Goal: Submit feedback/report problem: Submit feedback/report problem

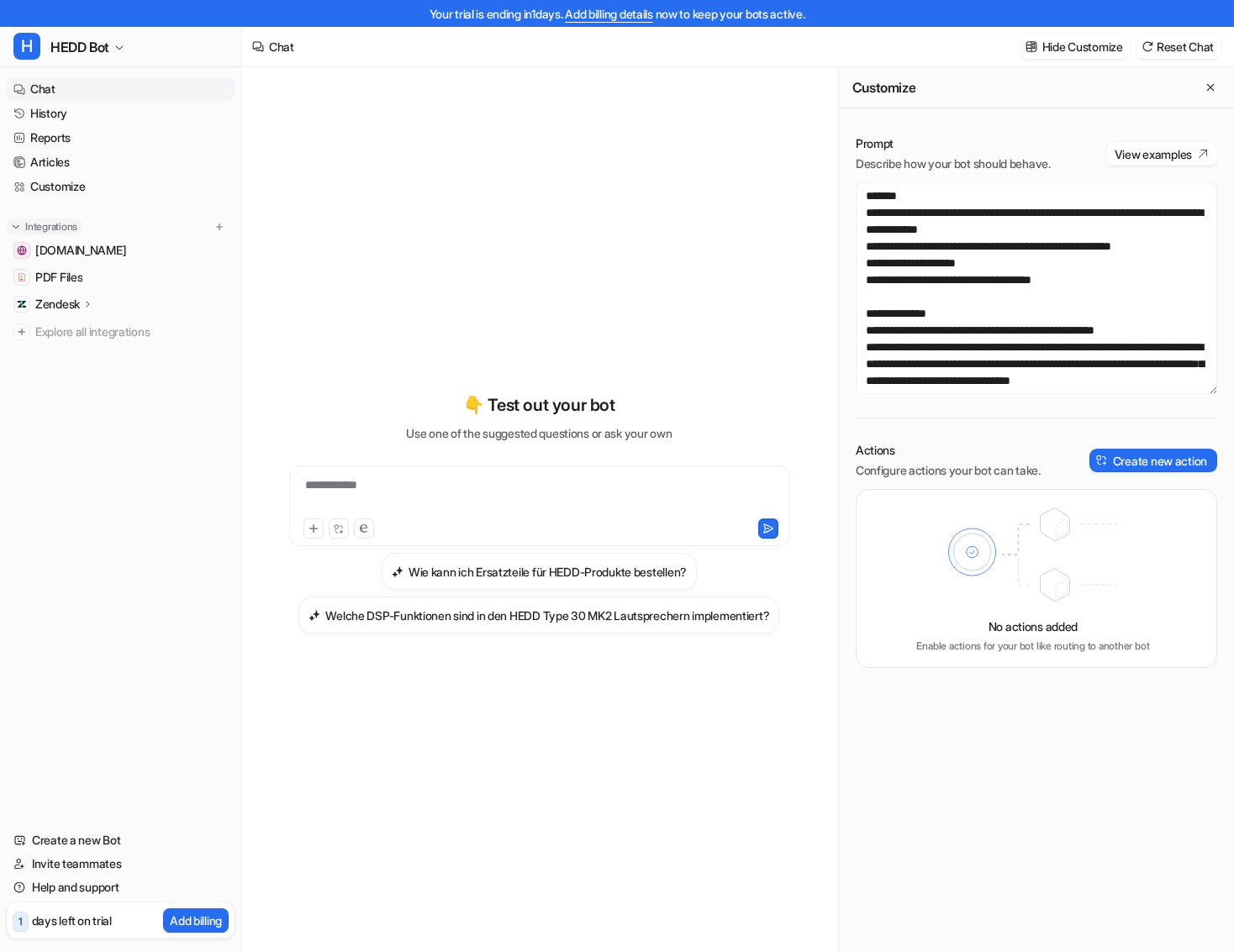
scroll to position [134, 0]
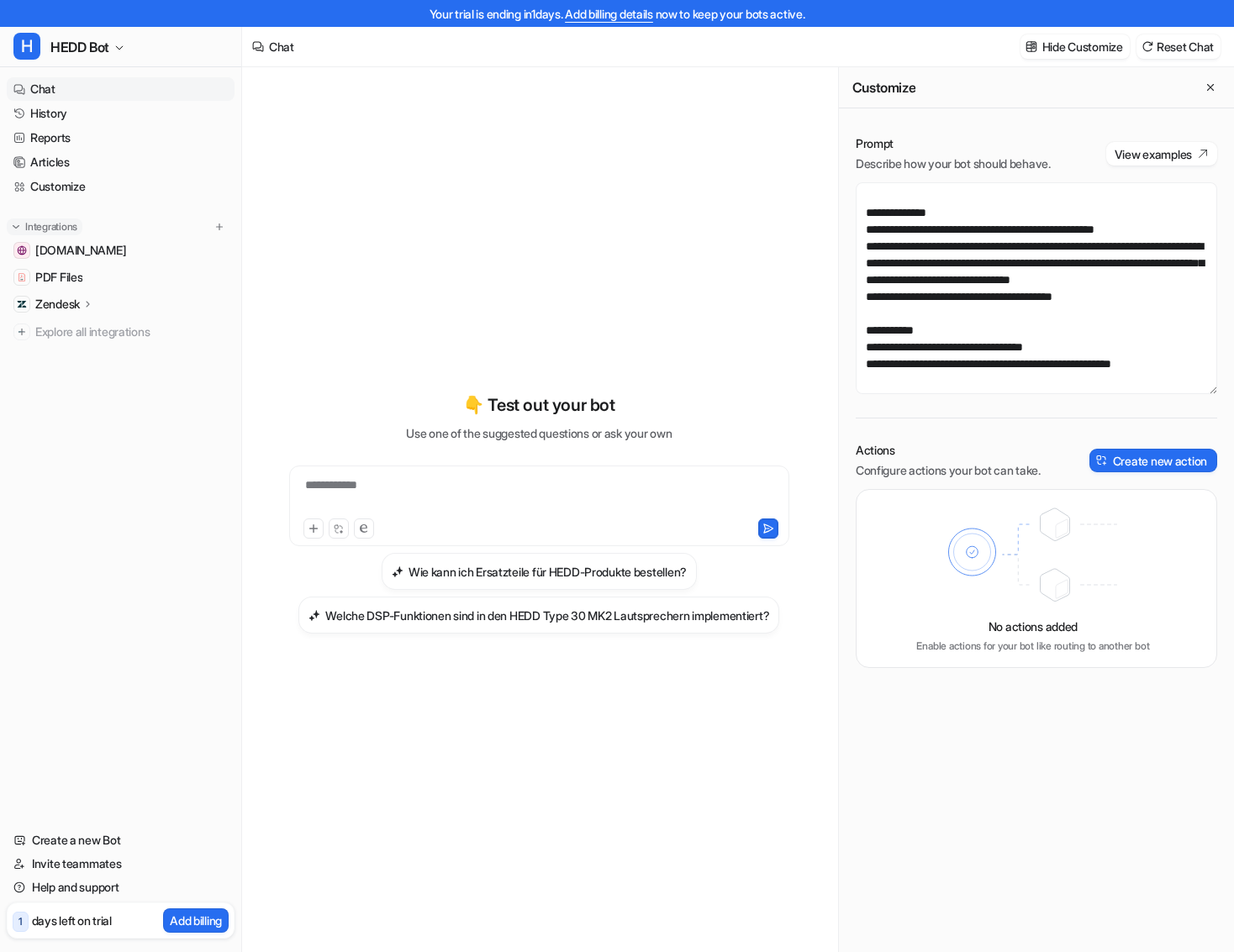
click at [57, 229] on p "Integrations" at bounding box center [51, 226] width 52 height 14
click at [219, 229] on img at bounding box center [220, 226] width 12 height 12
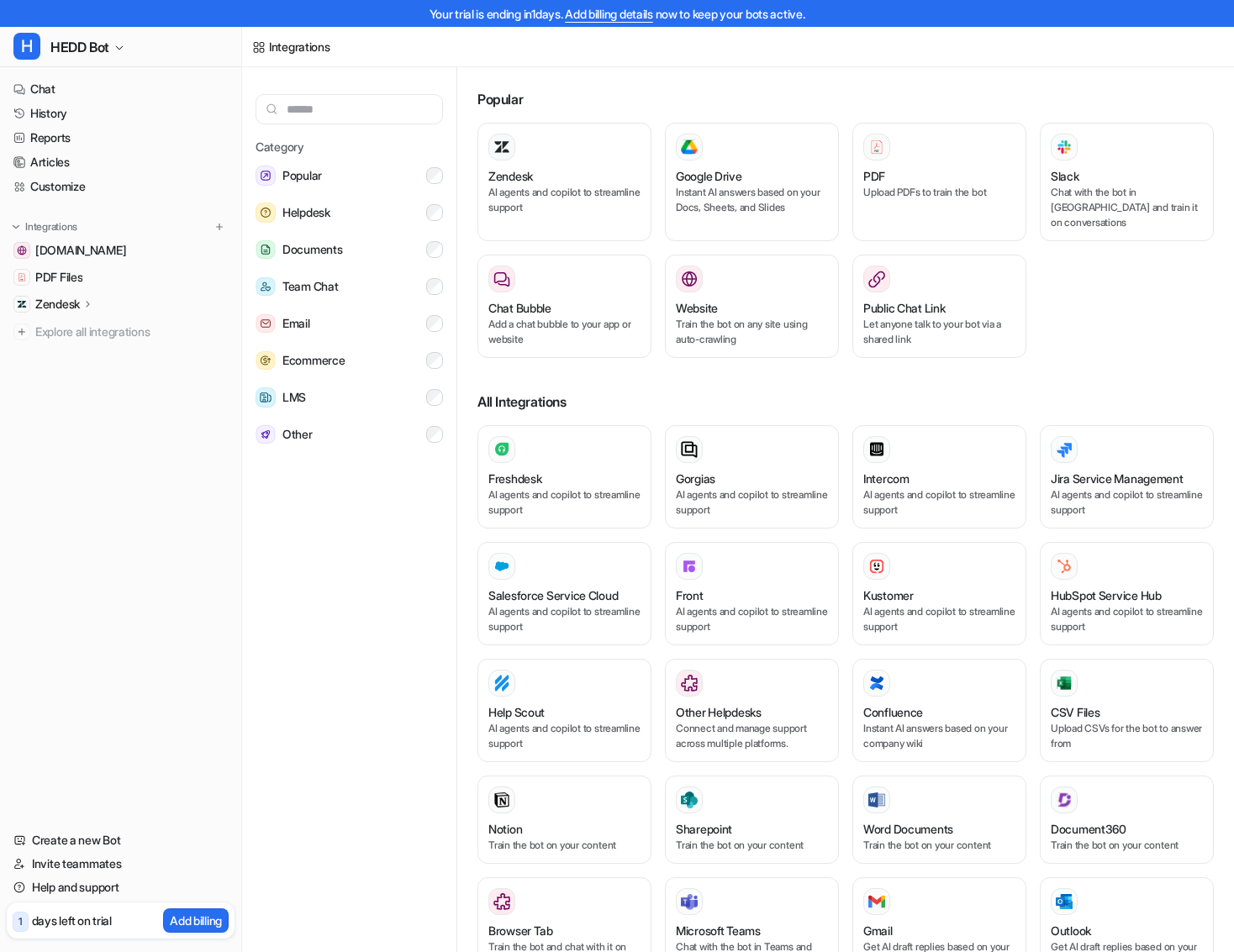
type input "*"
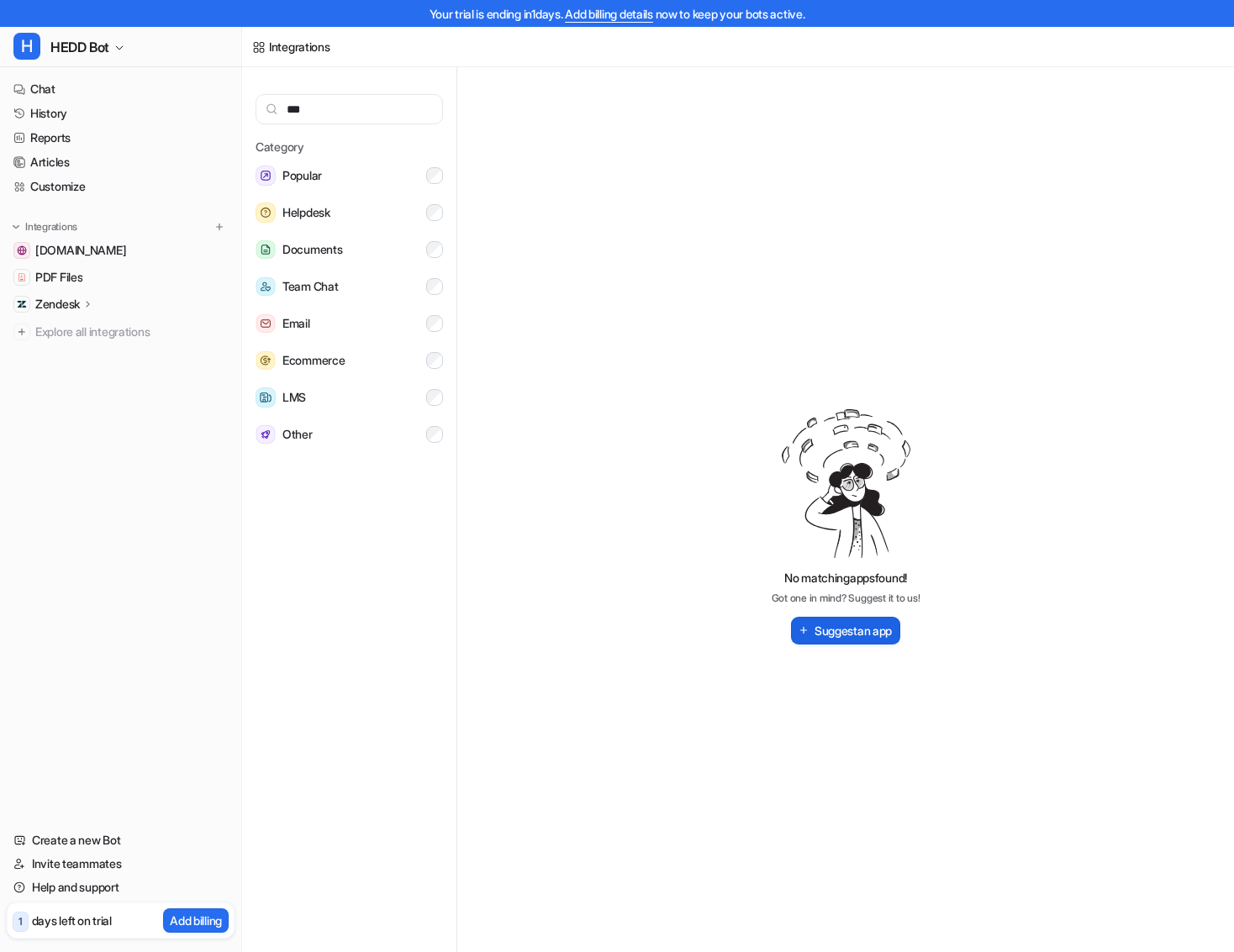
type input "***"
click at [855, 642] on button "Suggest an app" at bounding box center [845, 630] width 109 height 27
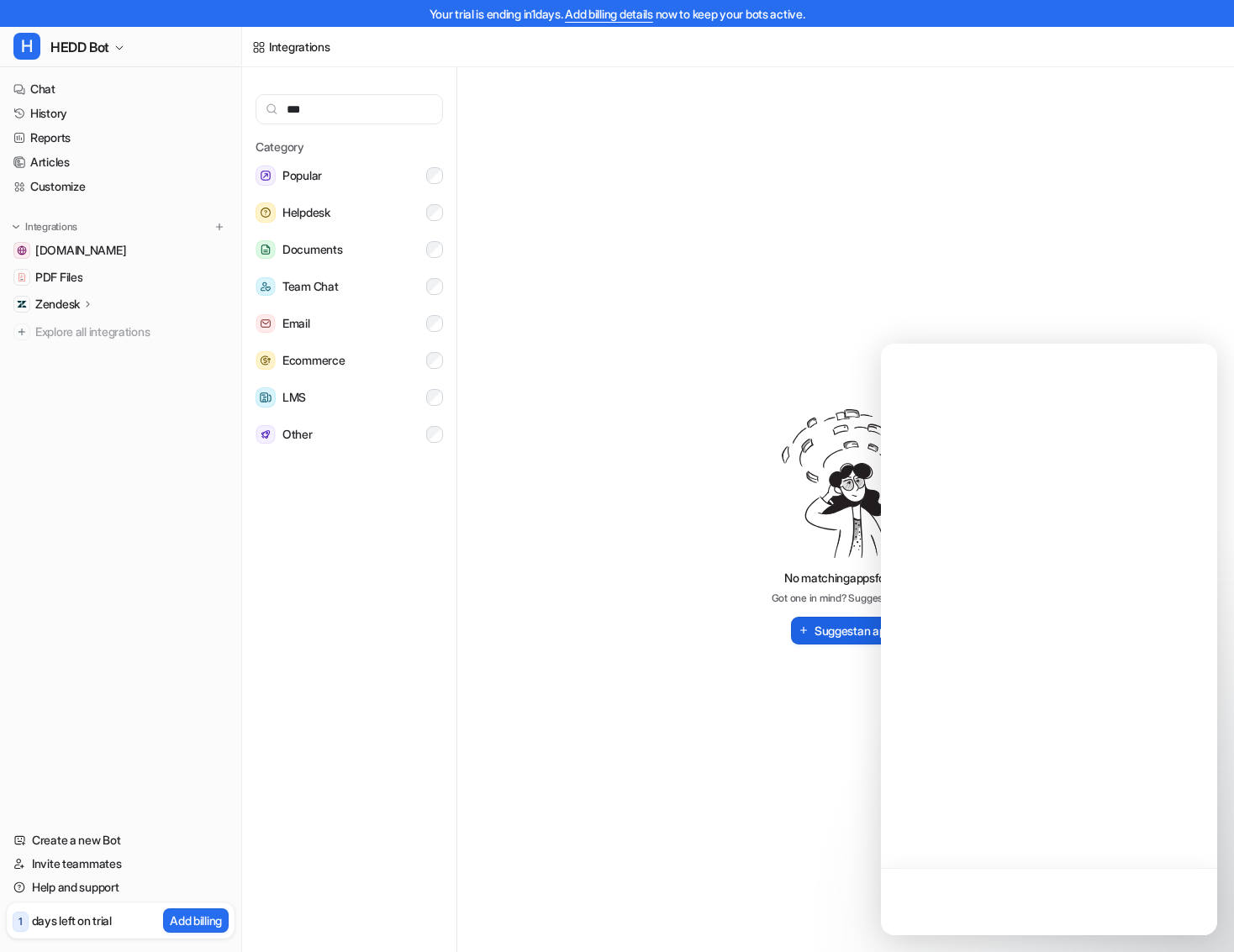
click at [839, 629] on button "Suggest an app" at bounding box center [845, 630] width 109 height 27
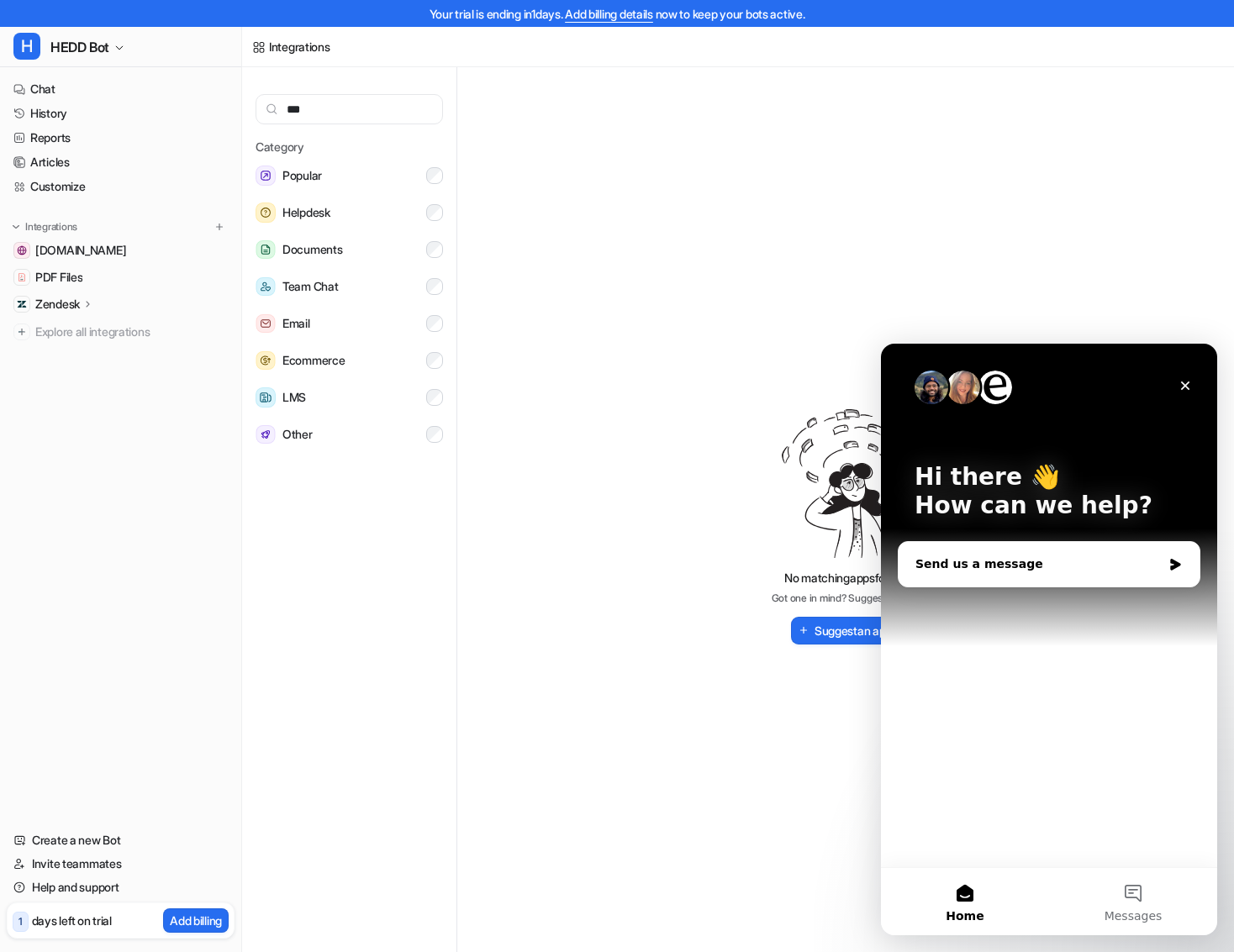
click at [979, 554] on div "Send us a message" at bounding box center [1049, 564] width 301 height 44
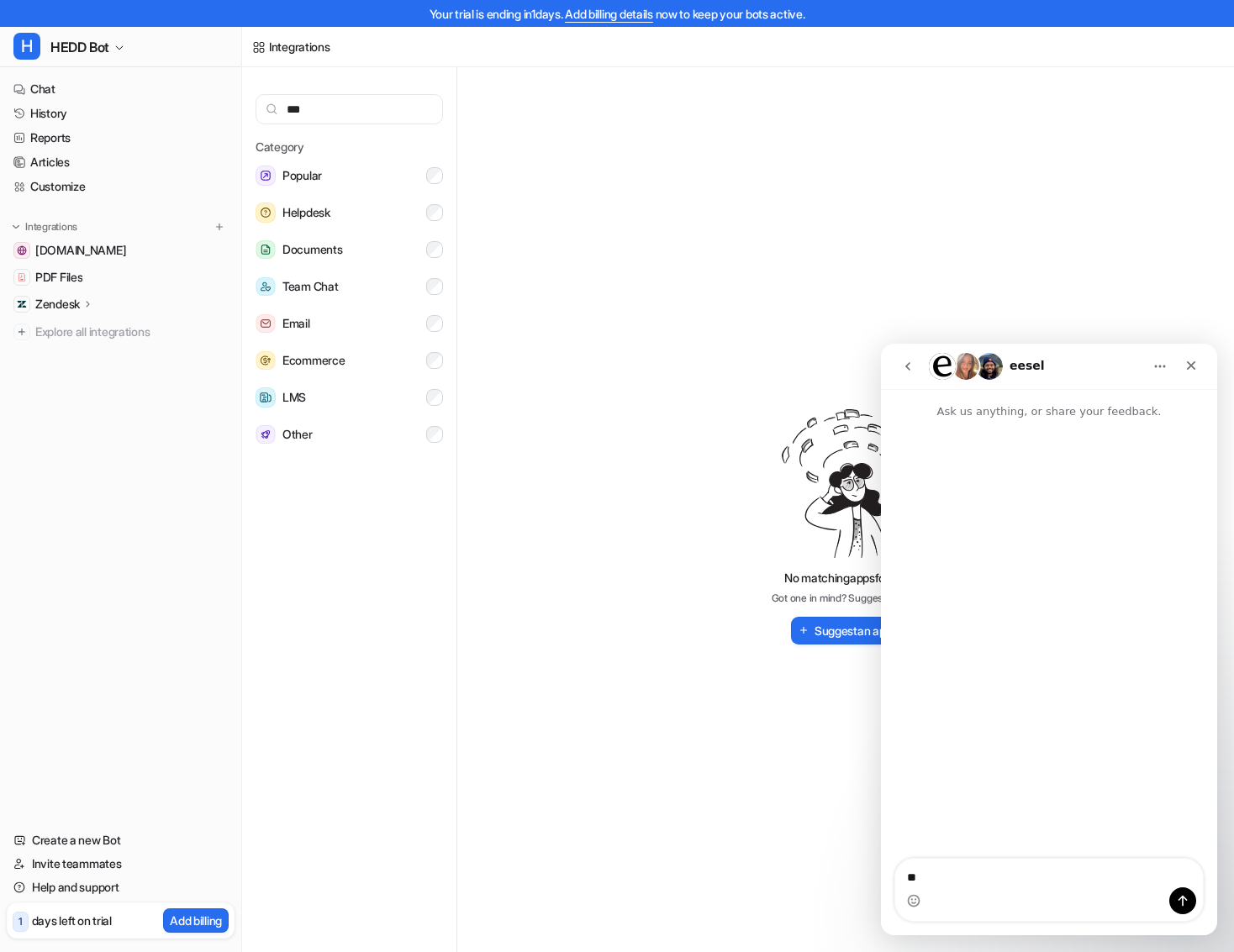
type textarea "*"
click at [969, 359] on img "Intercom messenger" at bounding box center [965, 366] width 26 height 26
click at [966, 366] on img "Intercom messenger" at bounding box center [965, 366] width 26 height 26
click at [912, 370] on icon "go back" at bounding box center [908, 367] width 14 height 14
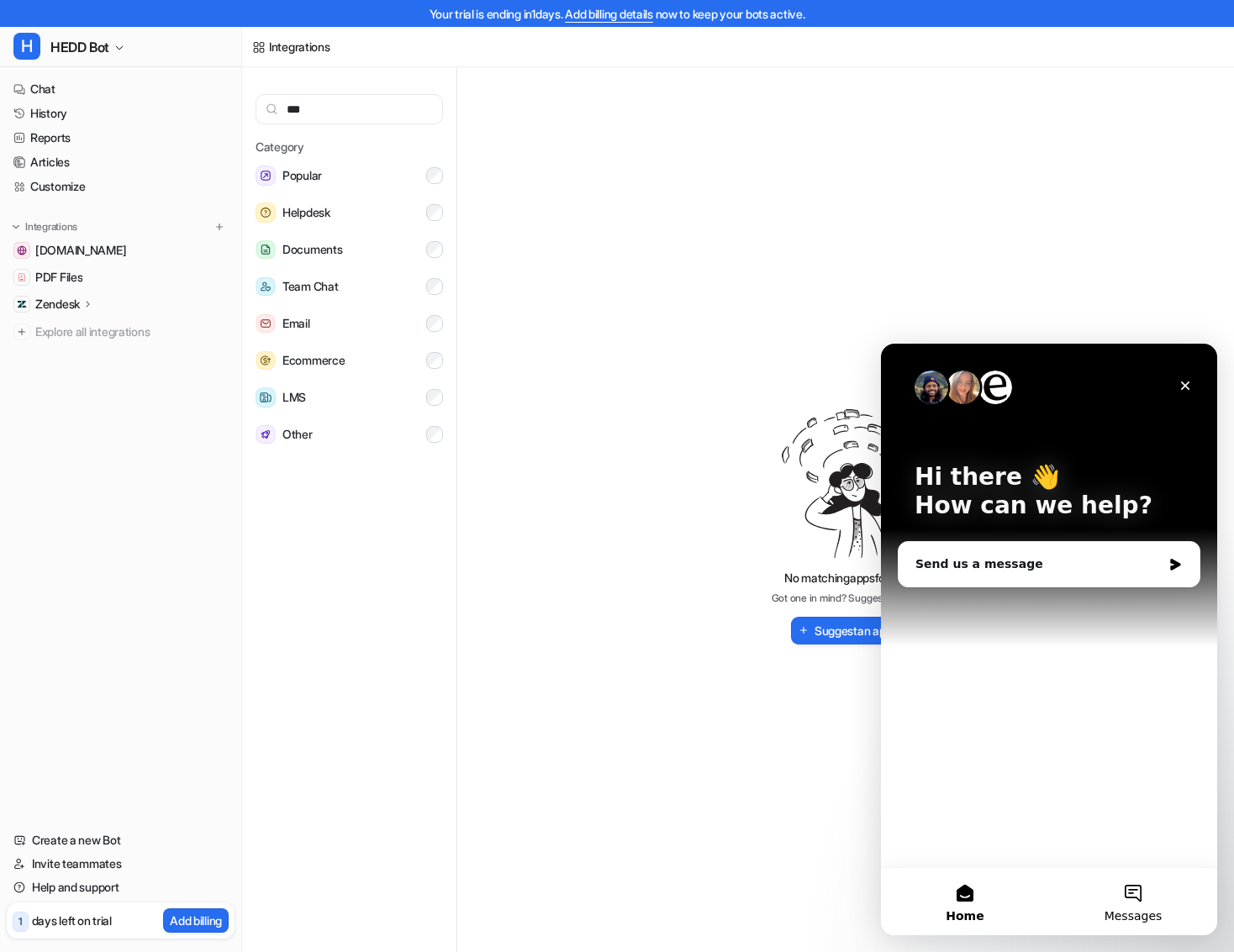
click at [1124, 913] on span "Messages" at bounding box center [1133, 916] width 58 height 12
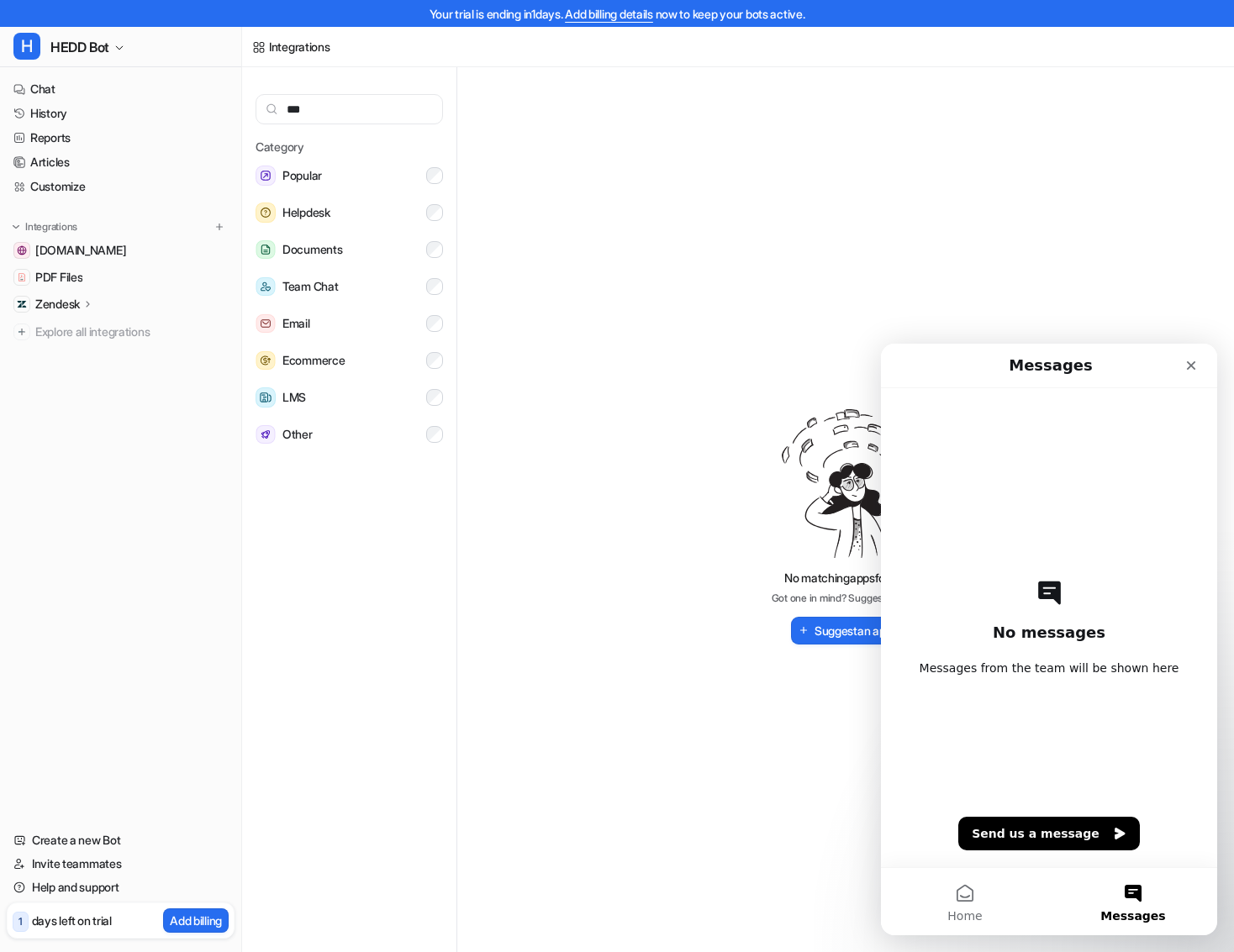
click at [673, 462] on div "No matching apps found! Got one in mind? Suggest it to us! Suggest an app" at bounding box center [846, 526] width 737 height 919
click at [1201, 364] on div "Close" at bounding box center [1191, 365] width 30 height 30
